Goal: Information Seeking & Learning: Learn about a topic

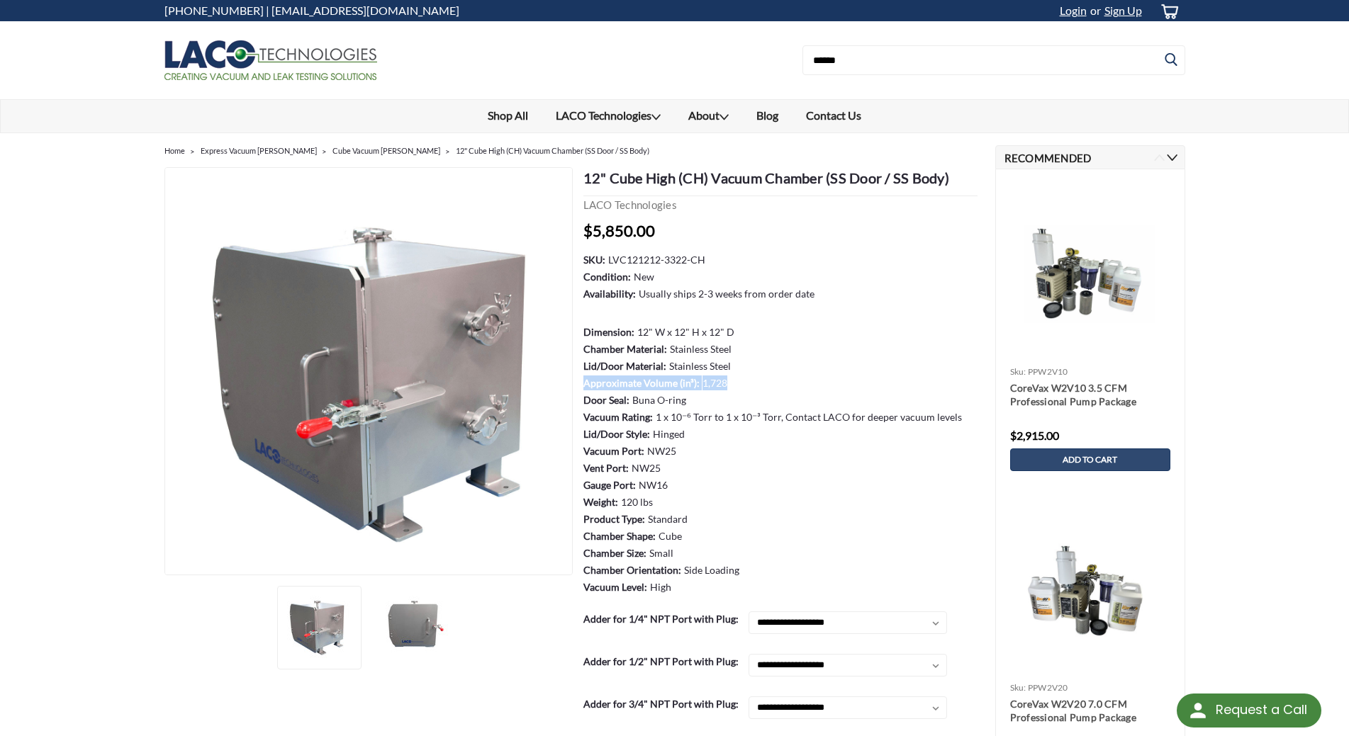
drag, startPoint x: 585, startPoint y: 383, endPoint x: 724, endPoint y: 378, distance: 139.7
click at [724, 378] on dl "SKU: LVC121212-3322-CH Condition: New Availability: Usually ships 2-3 weeks fro…" at bounding box center [780, 424] width 394 height 344
copy dl "Approximate Volume (in³): 1,728"
drag, startPoint x: 584, startPoint y: 417, endPoint x: 770, endPoint y: 412, distance: 186.5
click at [771, 412] on dl "SKU: LVC121212-3322-CH Condition: New Availability: Usually ships 2-3 weeks fro…" at bounding box center [780, 424] width 394 height 344
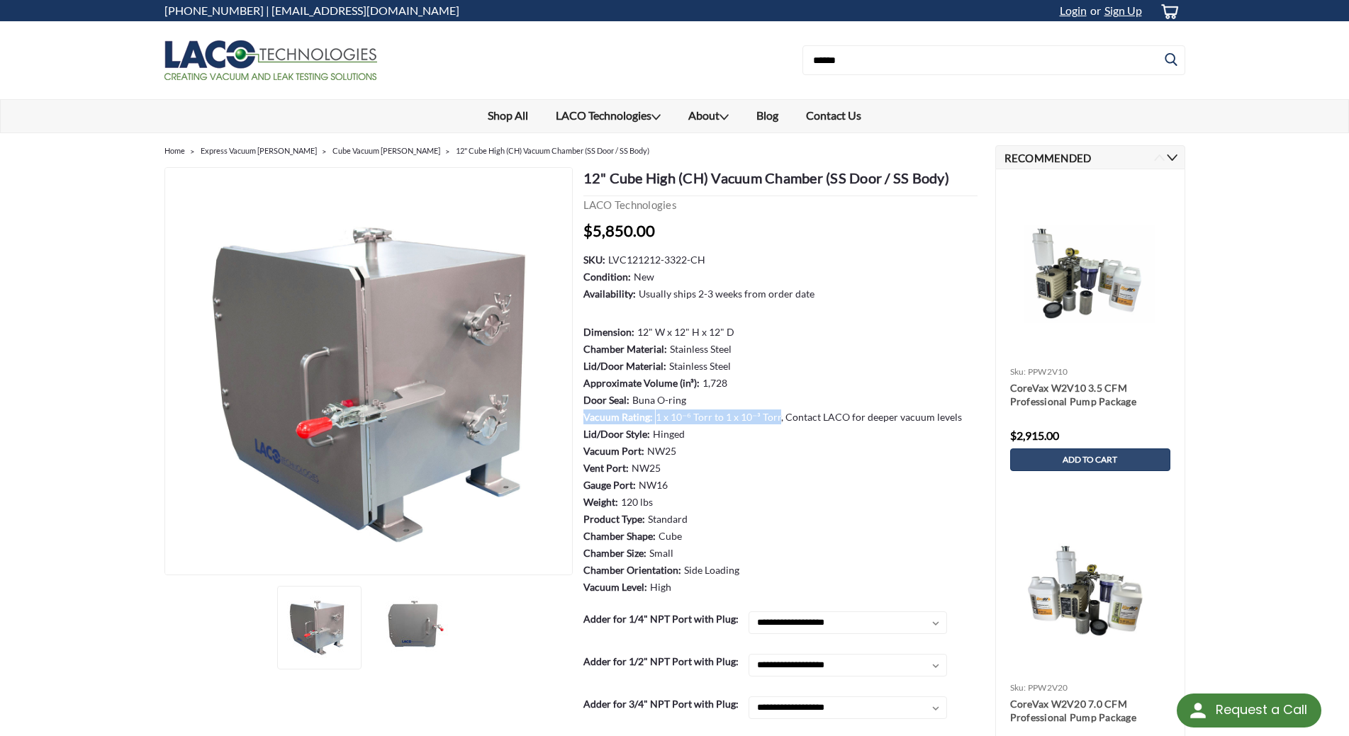
copy dl "Vacuum Rating: 1 x 10⁻⁶ Torr to 1 x 10⁻³ Torr"
click at [649, 432] on dl "SKU: LVC121212-3322-CH Condition: New Availability: Usually ships 2-3 weeks fro…" at bounding box center [780, 424] width 394 height 344
click at [620, 447] on dt "Vacuum Port:" at bounding box center [613, 451] width 61 height 15
drag, startPoint x: 583, startPoint y: 501, endPoint x: 652, endPoint y: 505, distance: 68.9
click at [652, 505] on dl "SKU: LVC121212-3322-CH Condition: New Availability: Usually ships 2-3 weeks fro…" at bounding box center [780, 424] width 394 height 344
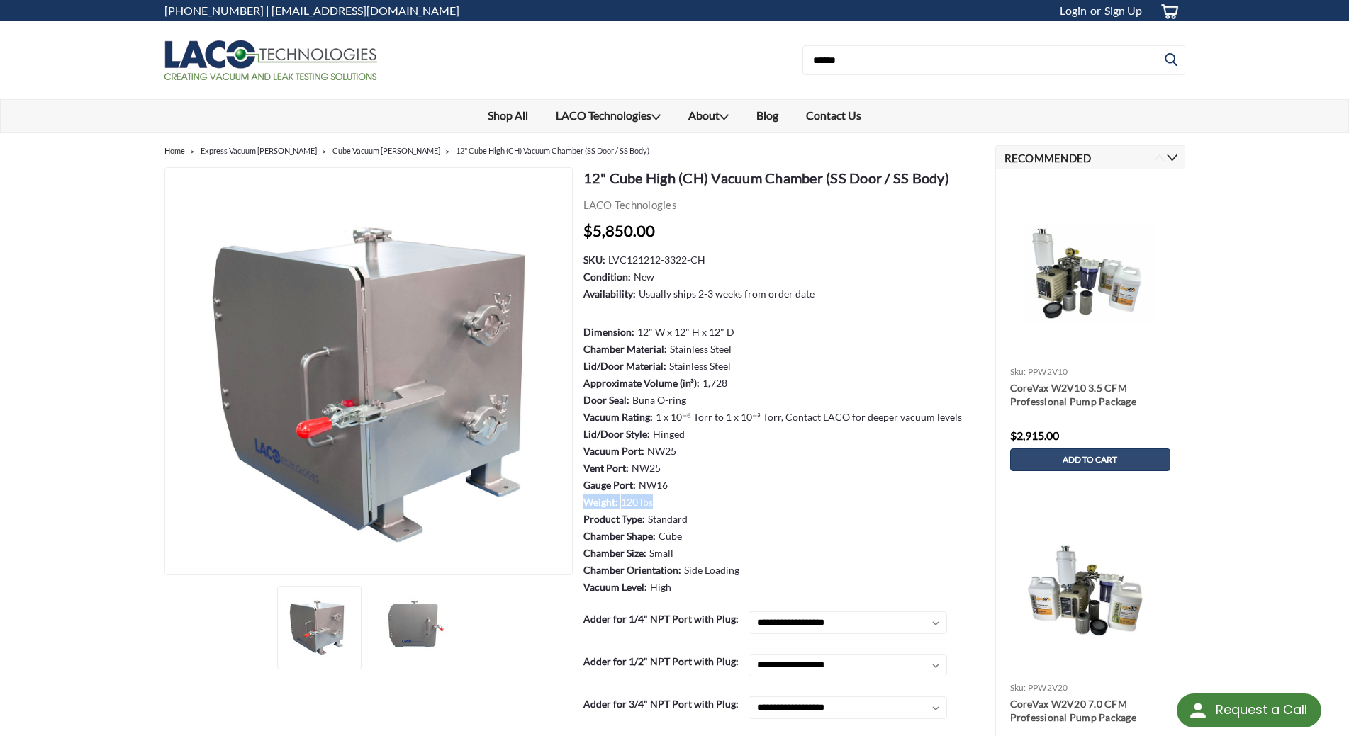
copy dl "Weight: 120 lbs"
click at [709, 315] on dl "SKU: LVC121212-3322-CH Condition: New Availability: Usually ships 2-3 weeks fro…" at bounding box center [780, 424] width 394 height 344
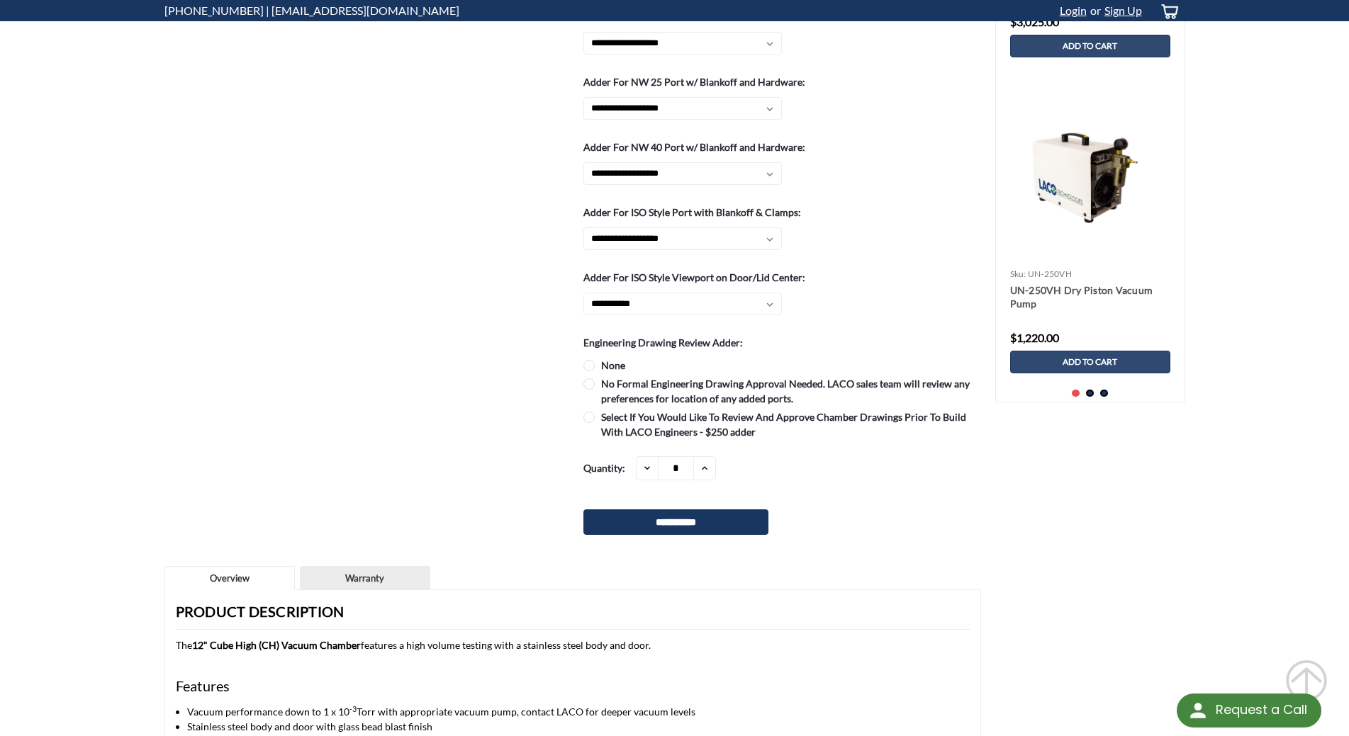
scroll to position [992, 0]
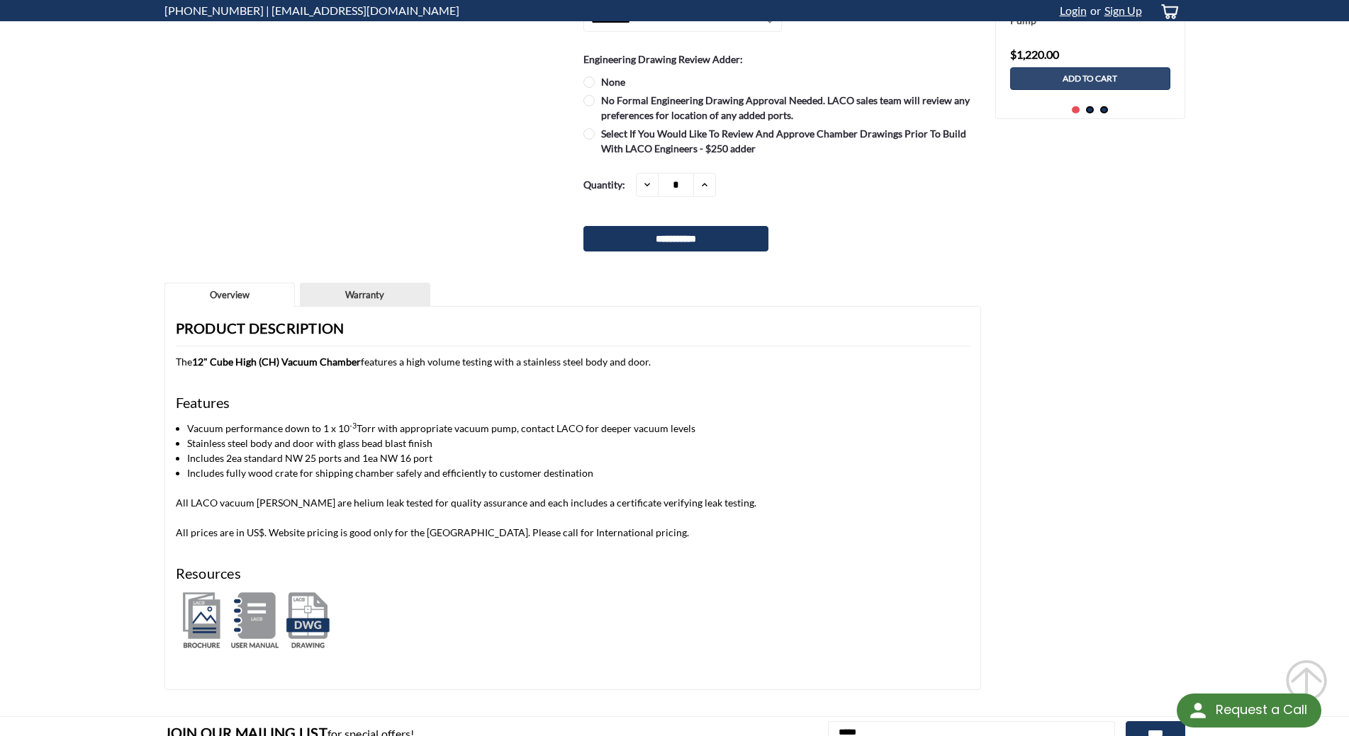
click at [325, 505] on p "All LACO vacuum [PERSON_NAME] are helium leak tested for quality assurance and …" at bounding box center [573, 502] width 794 height 15
drag, startPoint x: 176, startPoint y: 501, endPoint x: 709, endPoint y: 503, distance: 533.7
click at [709, 503] on p "All LACO vacuum [PERSON_NAME] are helium leak tested for quality assurance and …" at bounding box center [573, 502] width 794 height 15
copy p "All LACO vacuum [PERSON_NAME] are helium leak tested for quality assurance and …"
click at [425, 362] on p "The 12" Cube High (CH) Vacuum Chamber features a high volume testing with a sta…" at bounding box center [573, 361] width 794 height 15
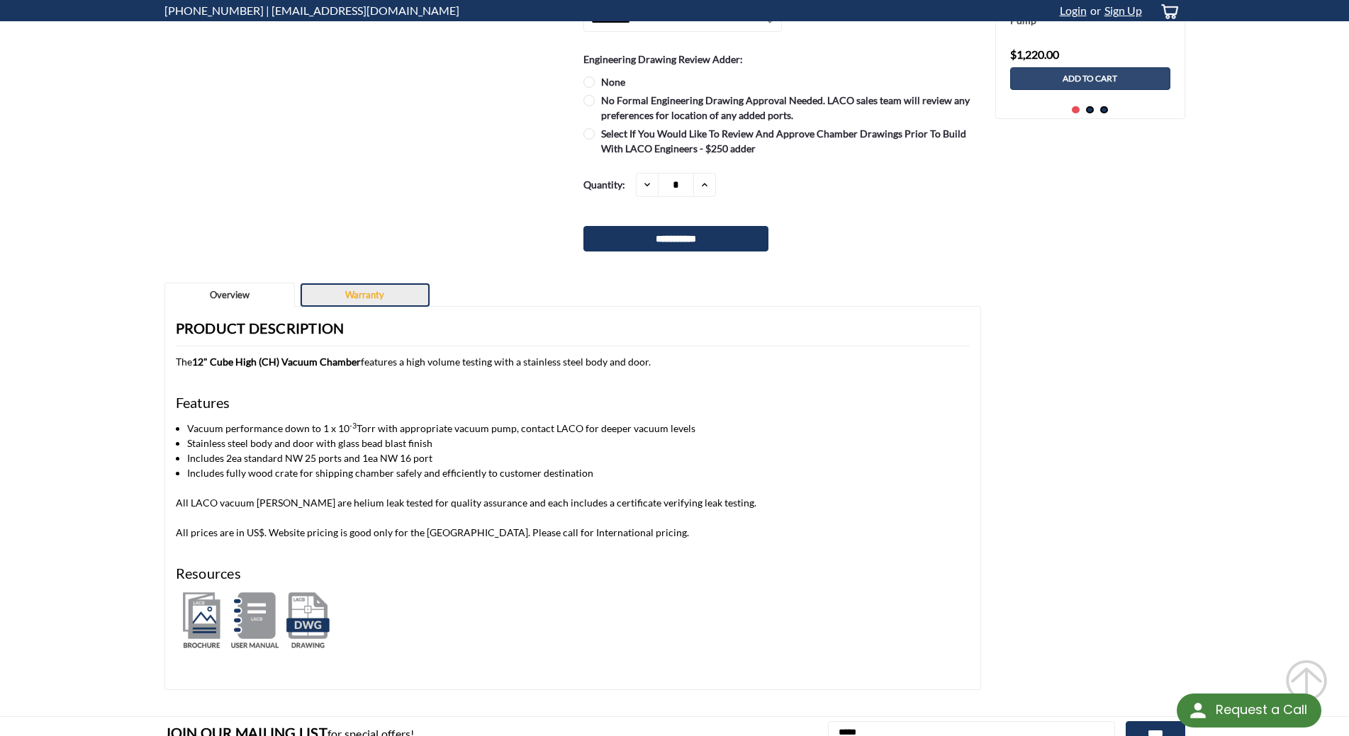
click at [338, 298] on link "Warranty" at bounding box center [365, 296] width 129 height 24
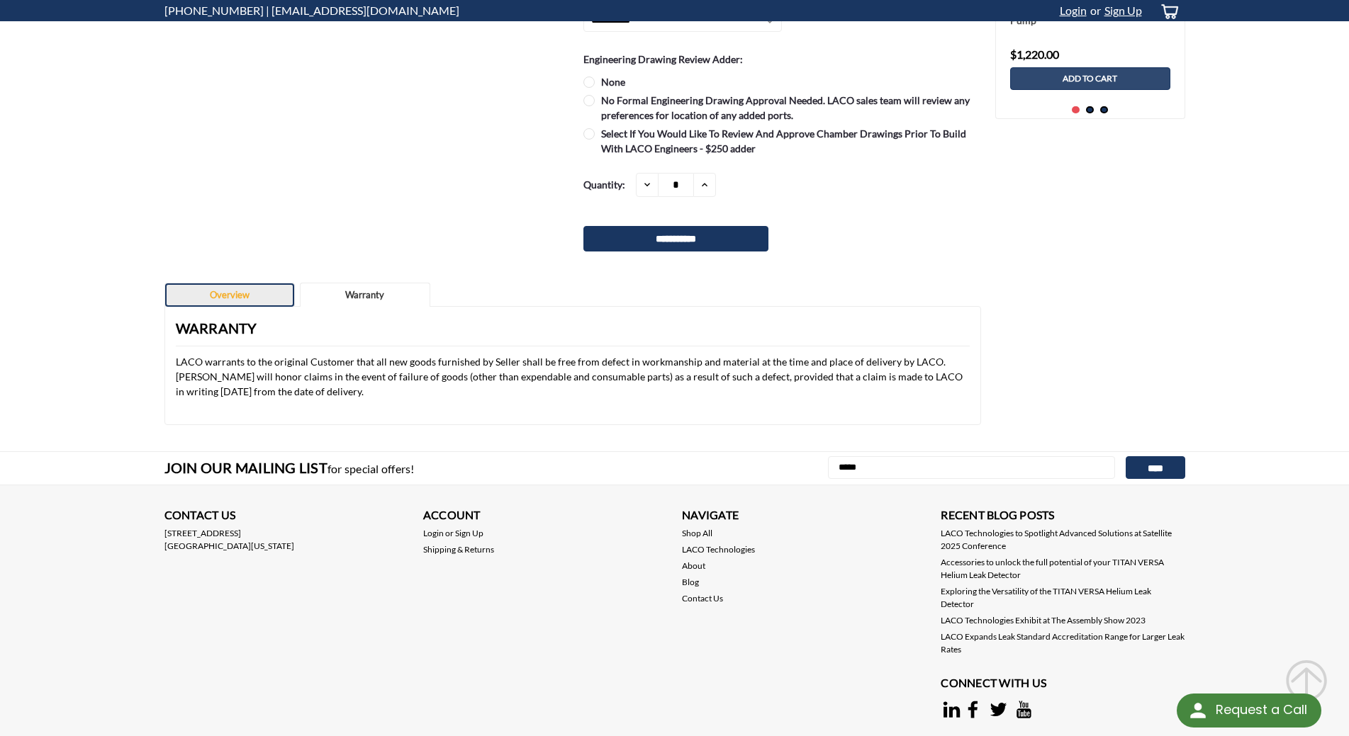
click at [241, 296] on link "Overview" at bounding box center [229, 296] width 129 height 24
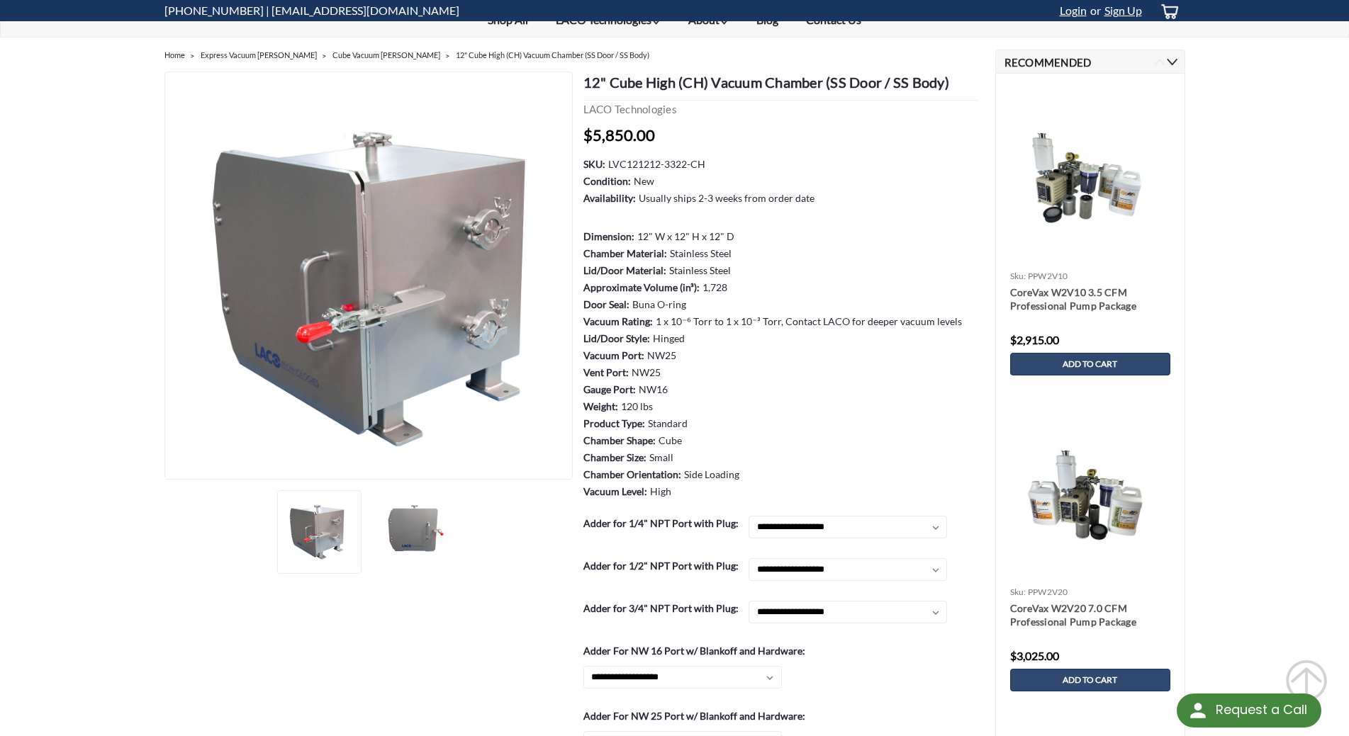
scroll to position [0, 0]
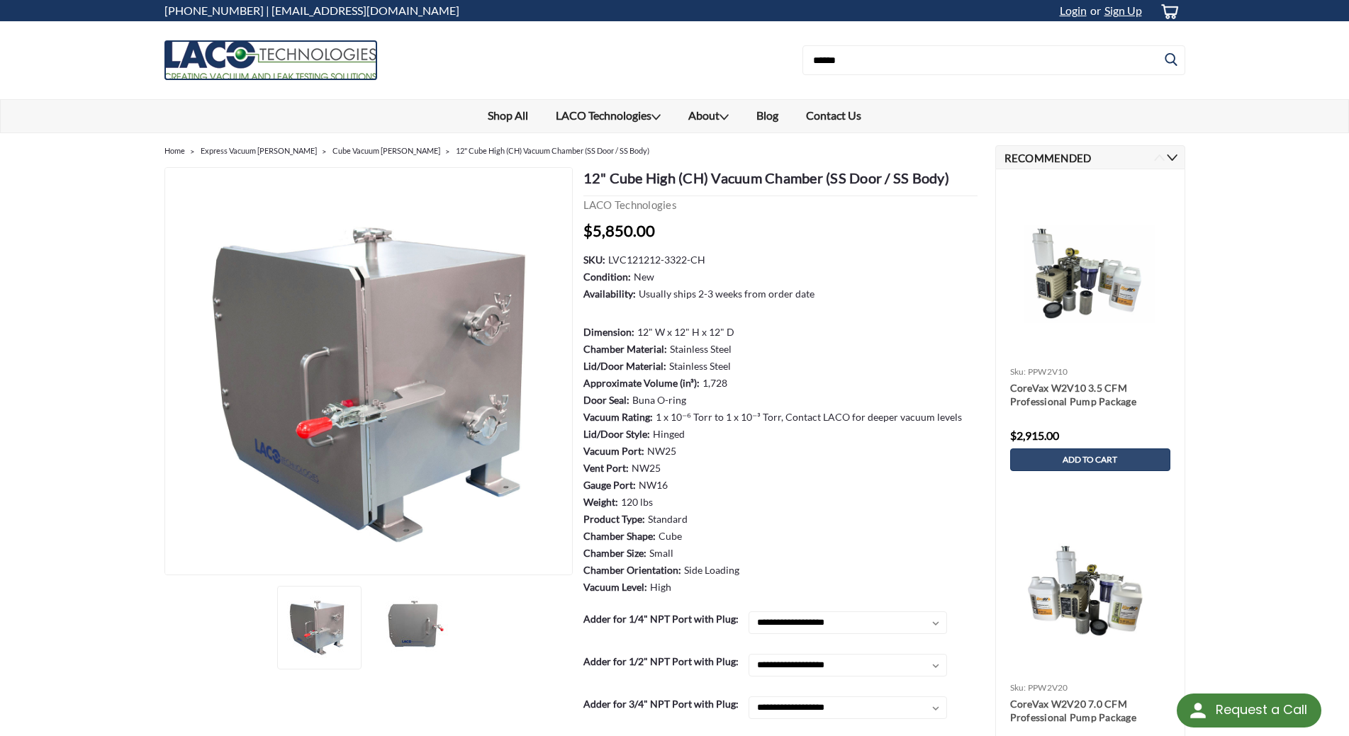
click at [274, 70] on img at bounding box center [270, 60] width 213 height 40
